Goal: Check status: Check status

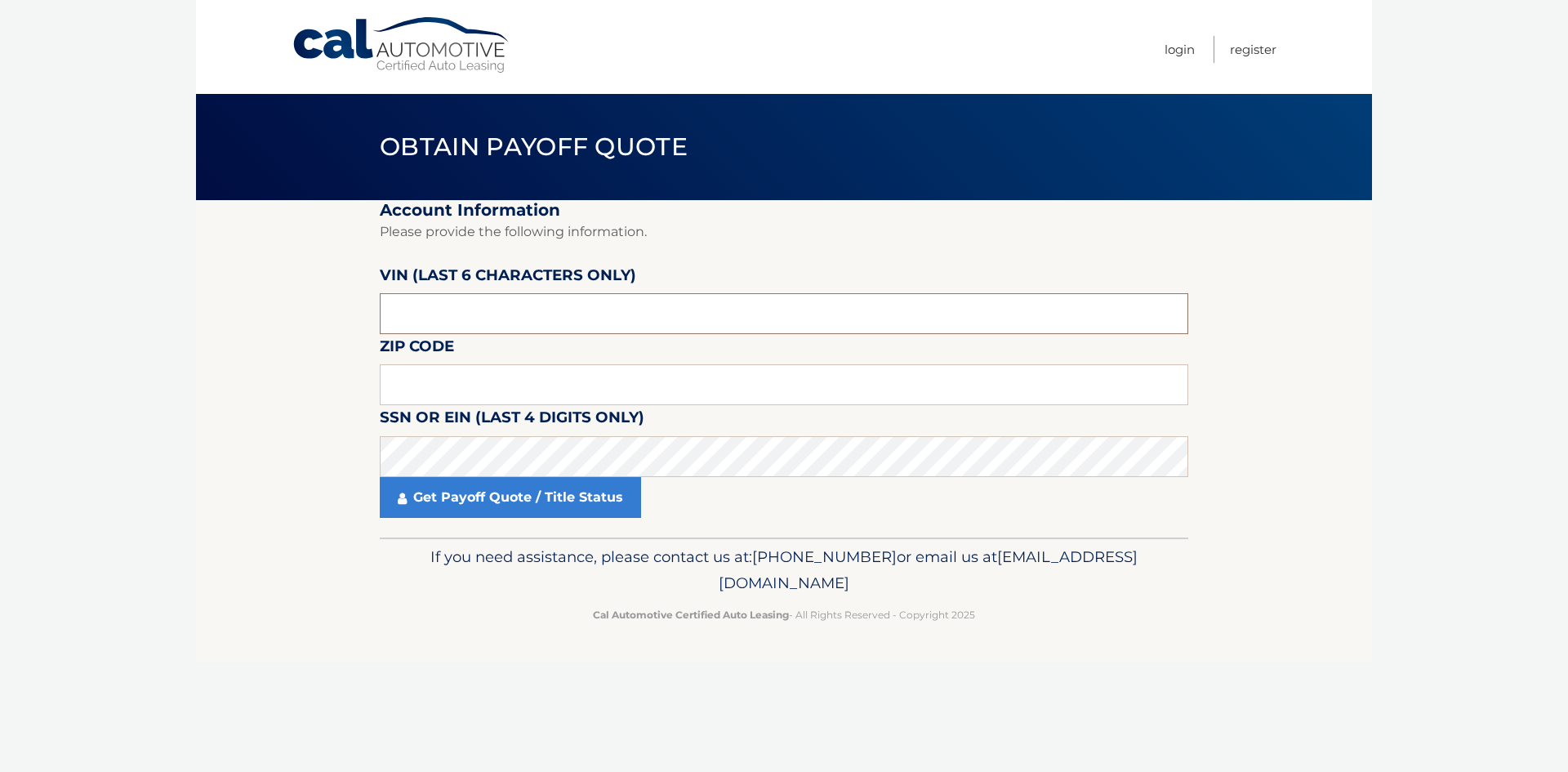
click at [627, 332] on input "text" at bounding box center [784, 313] width 809 height 41
type input "226532"
type input "11782"
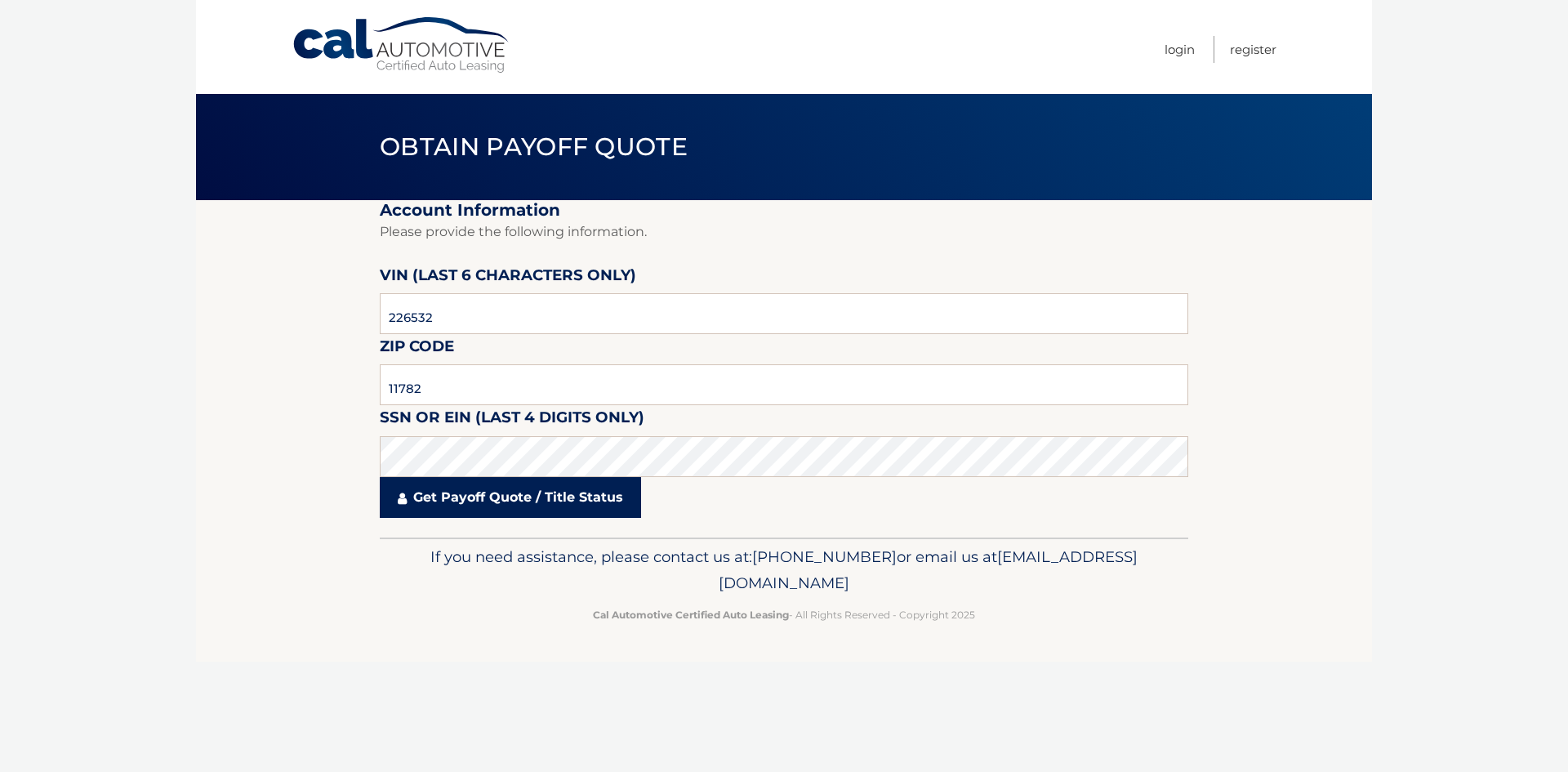
click at [603, 499] on link "Get Payoff Quote / Title Status" at bounding box center [510, 498] width 261 height 41
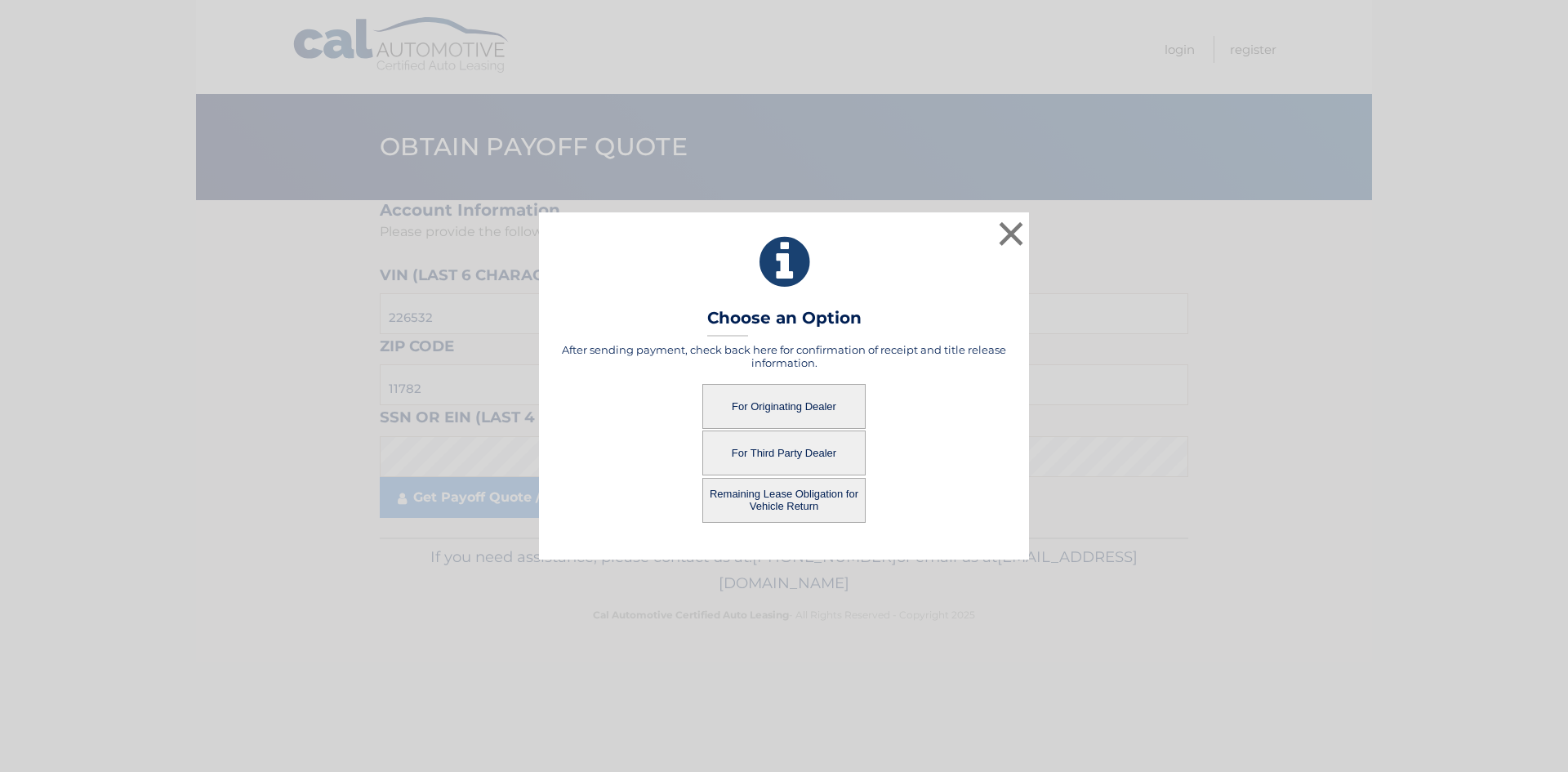
click at [762, 409] on button "For Originating Dealer" at bounding box center [784, 406] width 163 height 45
click at [823, 409] on button "For Originating Dealer" at bounding box center [784, 406] width 163 height 45
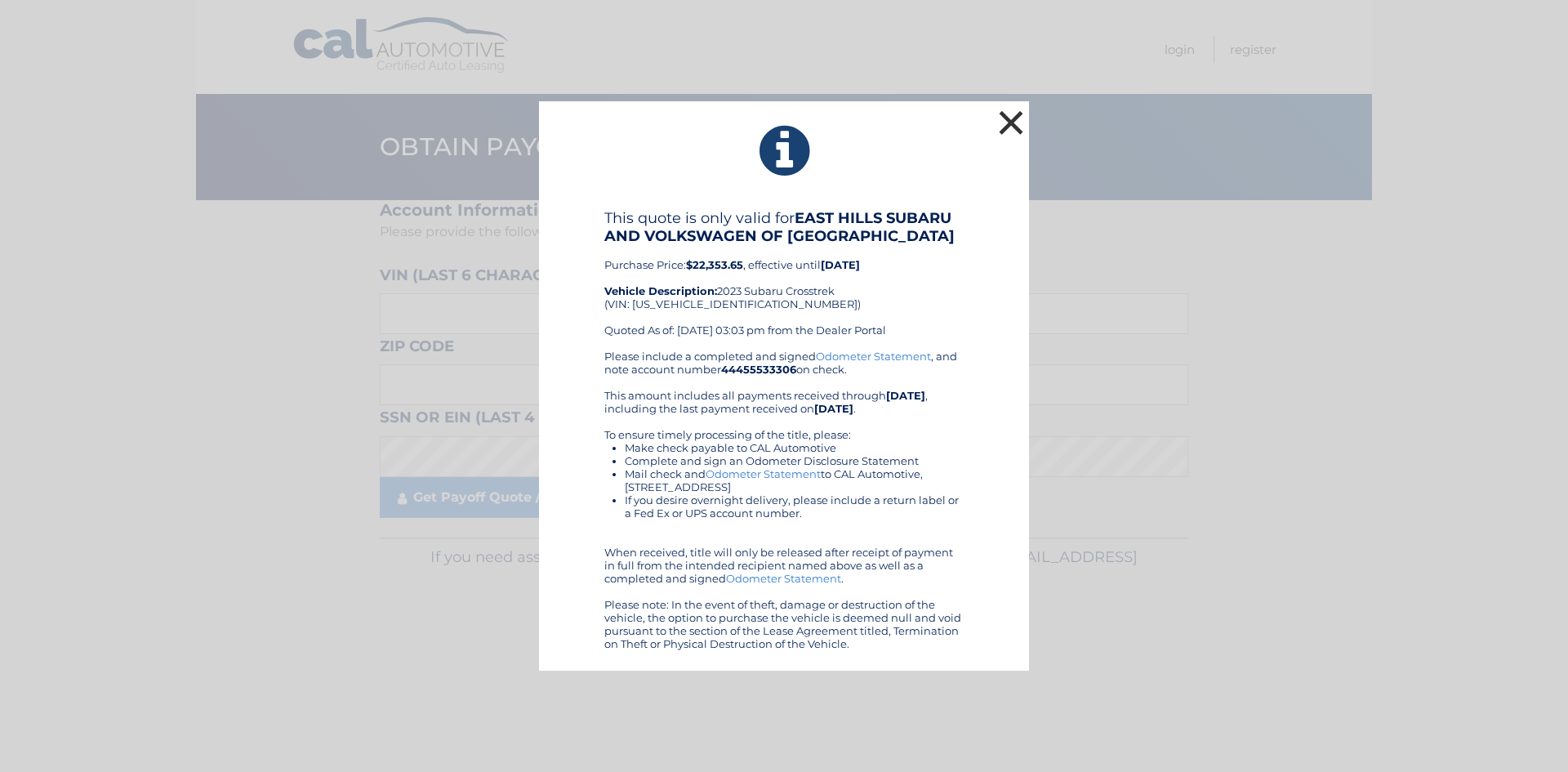
click at [1009, 120] on button "×" at bounding box center [1010, 122] width 32 height 32
